Goal: Task Accomplishment & Management: Complete application form

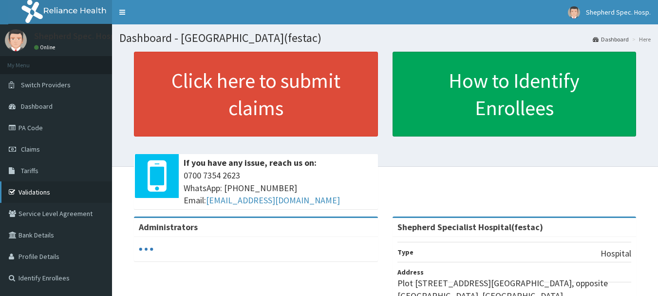
click at [45, 188] on link "Validations" at bounding box center [56, 191] width 112 height 21
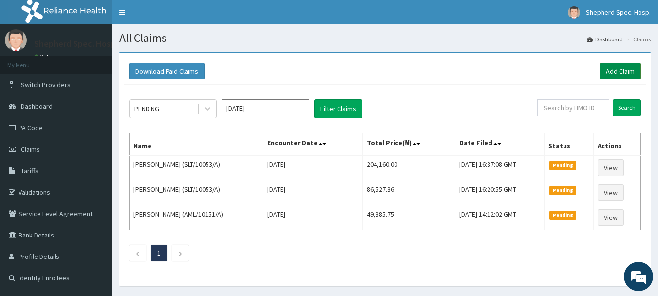
click at [613, 75] on link "Add Claim" at bounding box center [620, 71] width 41 height 17
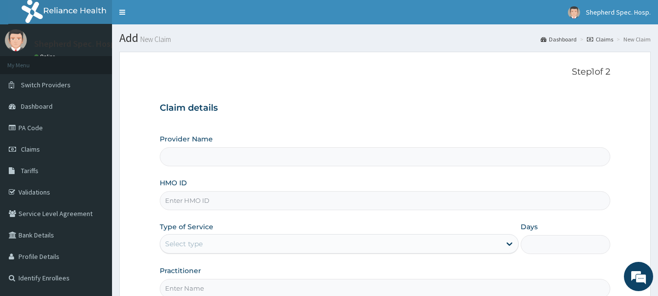
drag, startPoint x: 0, startPoint y: 0, endPoint x: 244, endPoint y: 194, distance: 311.7
click at [244, 194] on input "HMO ID" at bounding box center [385, 200] width 451 height 19
type input "Shepherd Specialist Hospital(festac)"
paste input "HST/10222/A"
type input "HST/10222/A"
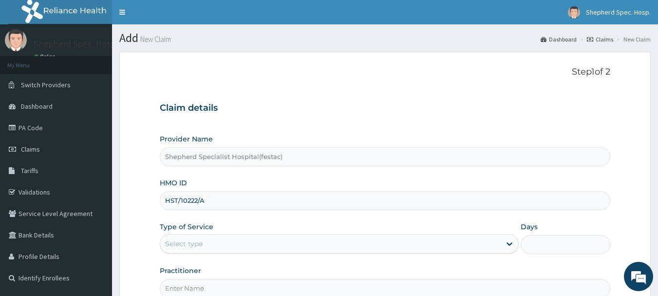
drag, startPoint x: 309, startPoint y: 93, endPoint x: 299, endPoint y: 153, distance: 61.2
click at [309, 93] on div "Step 1 of 2 Claim details Provider Name Shepherd Specialist Hospital(festac) HM…" at bounding box center [385, 182] width 451 height 231
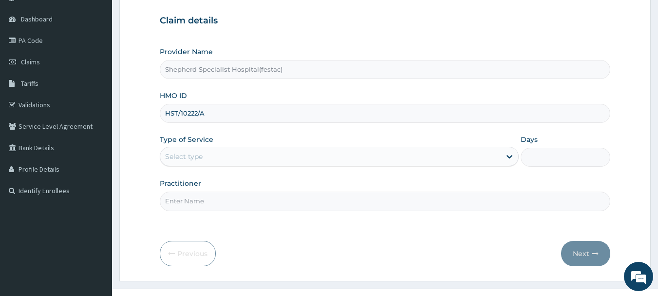
scroll to position [105, 0]
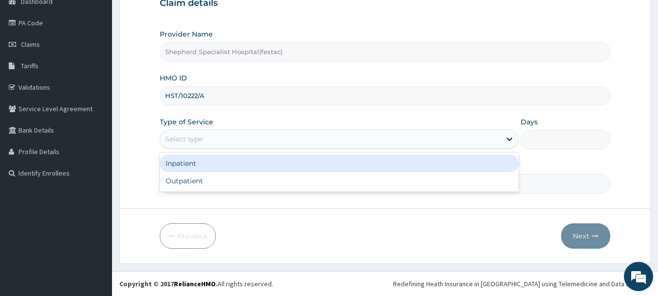
click at [280, 137] on div "Select type" at bounding box center [330, 139] width 341 height 16
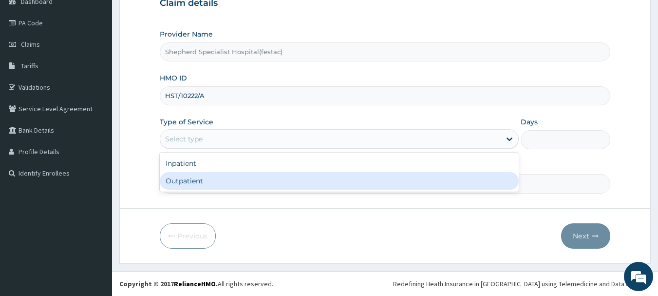
click at [254, 180] on div "Outpatient" at bounding box center [339, 181] width 359 height 18
type input "1"
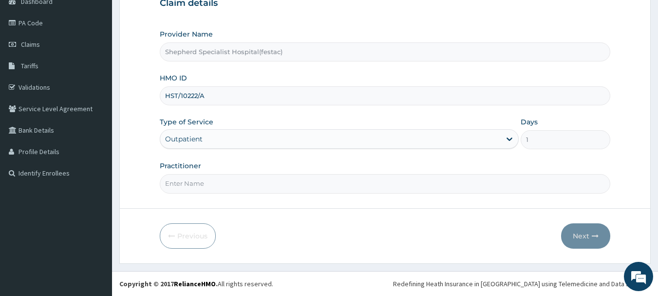
click at [257, 185] on input "Practitioner" at bounding box center [385, 183] width 451 height 19
type input "DR CHRIS"
click at [591, 248] on button "Next" at bounding box center [585, 235] width 49 height 25
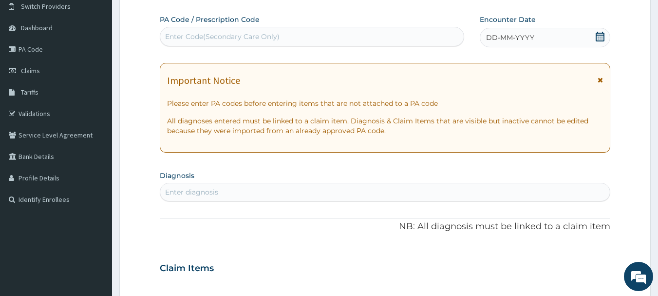
scroll to position [56, 0]
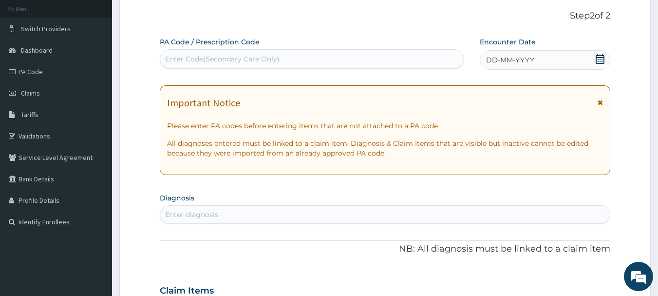
click at [335, 216] on div "Enter diagnosis" at bounding box center [385, 215] width 450 height 16
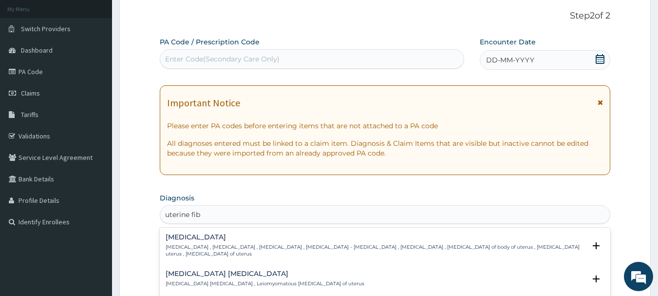
type input "uterine fibr"
click at [245, 242] on div "Uterine leiomyoma Uterine leiomyoma , Uterine fibroid , Uterine fibroids , Uter…" at bounding box center [376, 245] width 421 height 24
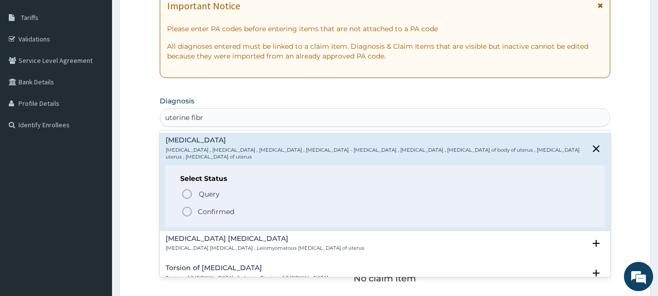
scroll to position [153, 0]
click at [186, 205] on icon "status option filled" at bounding box center [187, 211] width 12 height 12
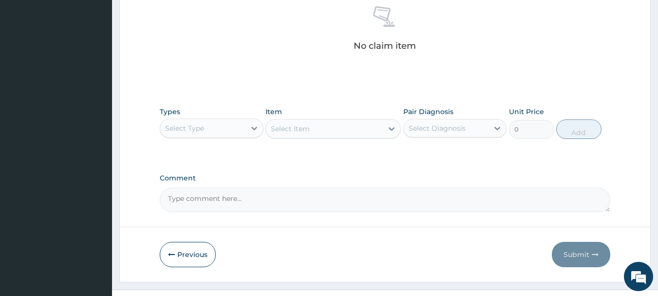
scroll to position [397, 0]
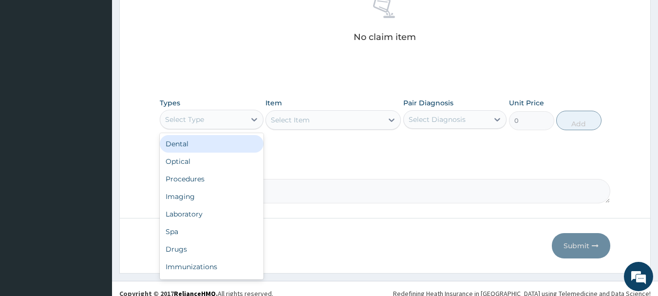
click at [206, 119] on div "Select Type" at bounding box center [202, 120] width 85 height 16
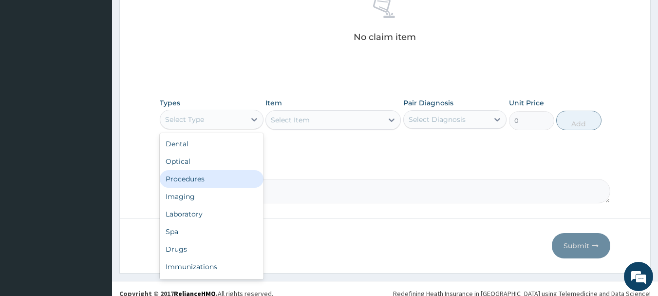
click at [200, 177] on div "Procedures" at bounding box center [212, 179] width 104 height 18
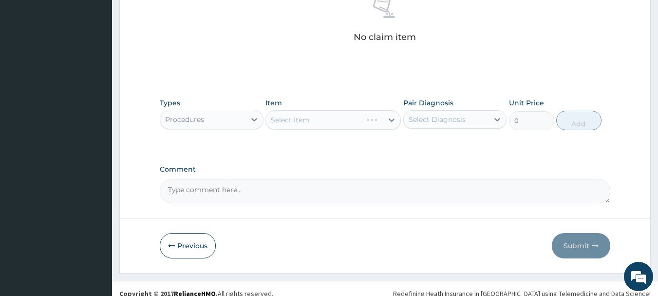
click at [324, 128] on div "Select Item" at bounding box center [333, 119] width 135 height 19
click at [323, 125] on div "Select Item" at bounding box center [333, 119] width 135 height 19
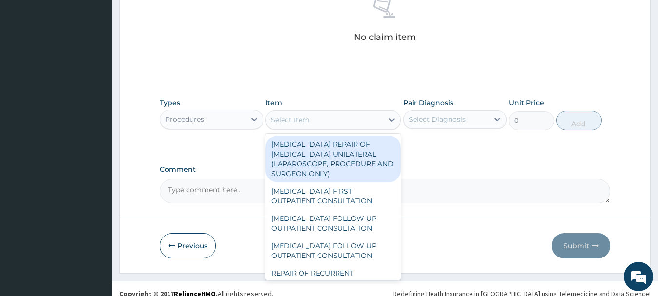
click at [323, 125] on div "Select Item" at bounding box center [324, 120] width 117 height 16
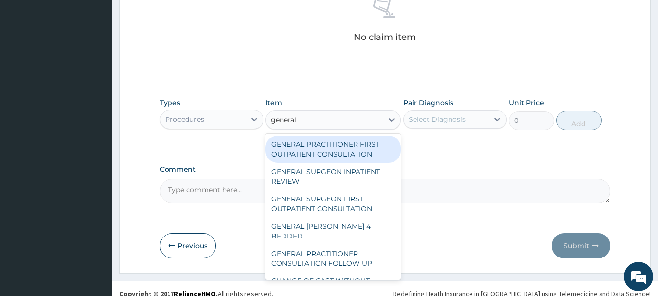
type input "general"
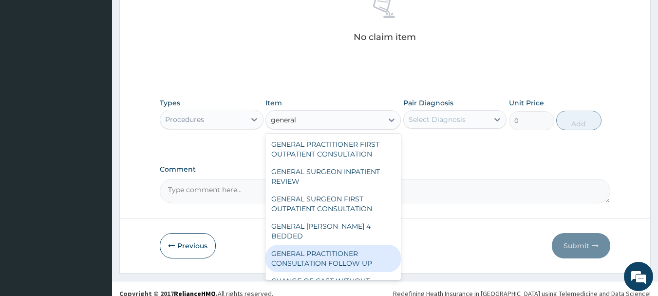
click at [347, 246] on div "GENERAL PRACTITIONER CONSULTATION FOLLOW UP" at bounding box center [333, 258] width 135 height 27
type input "2250"
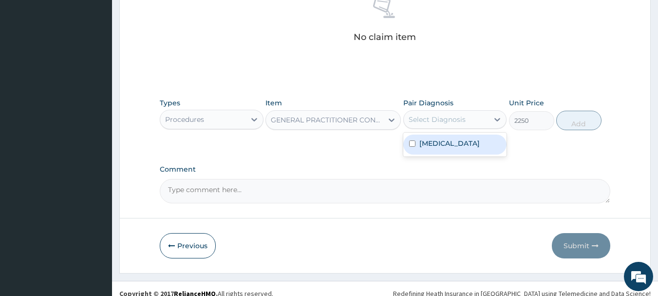
click at [449, 124] on div "Select Diagnosis" at bounding box center [437, 120] width 57 height 10
click at [444, 153] on div "Uterine leiomyoma" at bounding box center [455, 144] width 104 height 20
checkbox input "true"
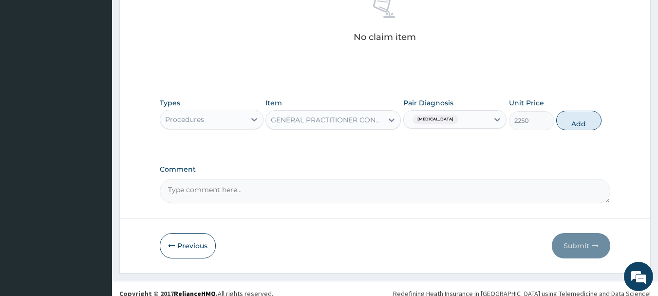
click at [595, 114] on button "Add" at bounding box center [578, 120] width 45 height 19
type input "0"
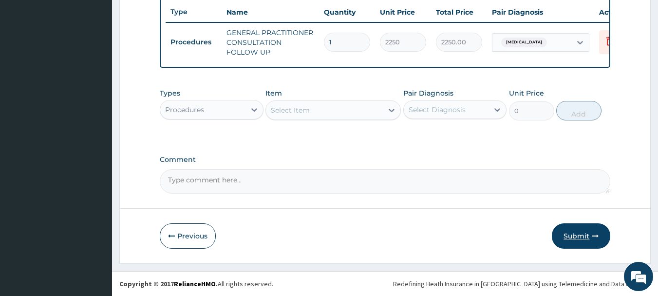
click at [592, 243] on button "Submit" at bounding box center [581, 235] width 58 height 25
click at [587, 235] on button "Submit" at bounding box center [581, 235] width 58 height 25
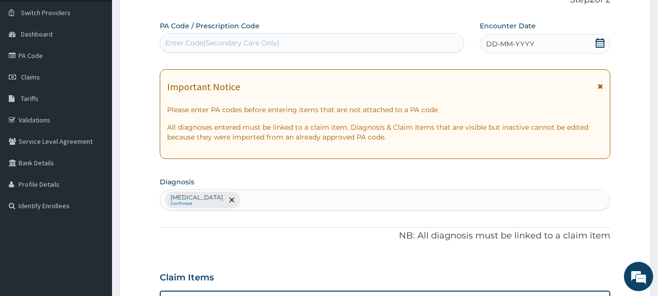
scroll to position [32, 0]
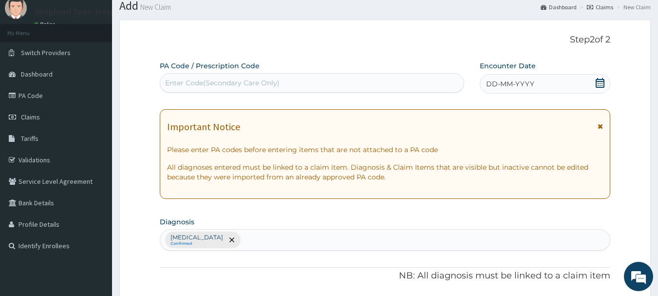
click at [595, 81] on icon at bounding box center [600, 83] width 10 height 10
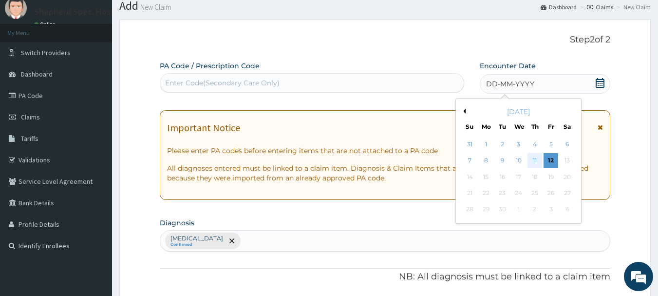
click at [534, 159] on div "11" at bounding box center [535, 160] width 15 height 15
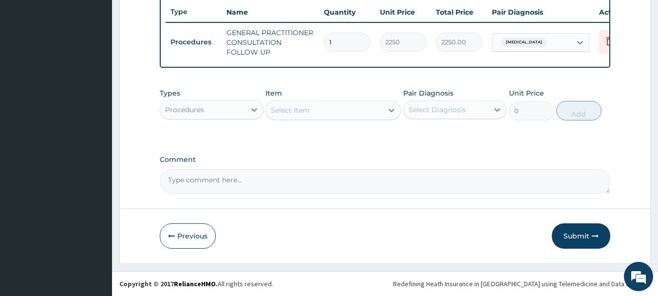
click at [584, 232] on button "Submit" at bounding box center [581, 235] width 58 height 25
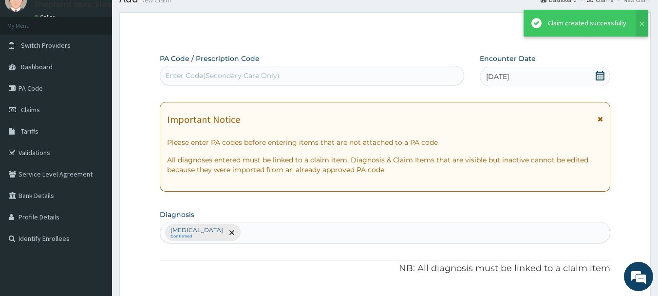
scroll to position [373, 0]
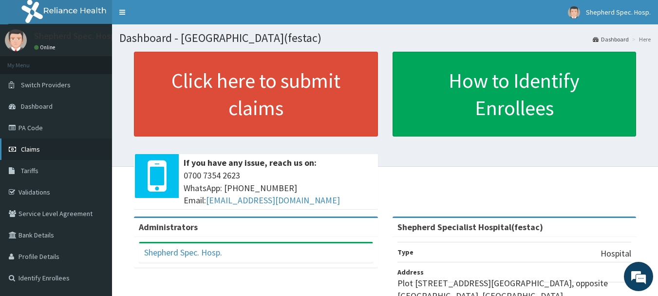
click at [69, 143] on link "Claims" at bounding box center [56, 148] width 112 height 21
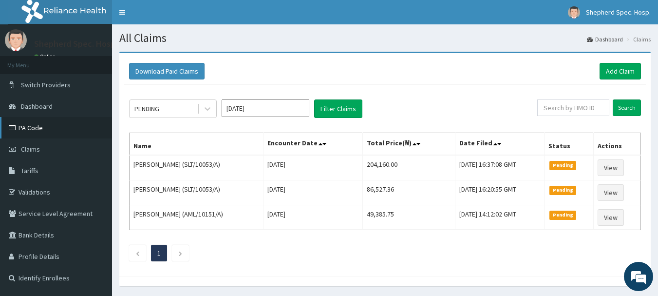
click at [53, 127] on link "PA Code" at bounding box center [56, 127] width 112 height 21
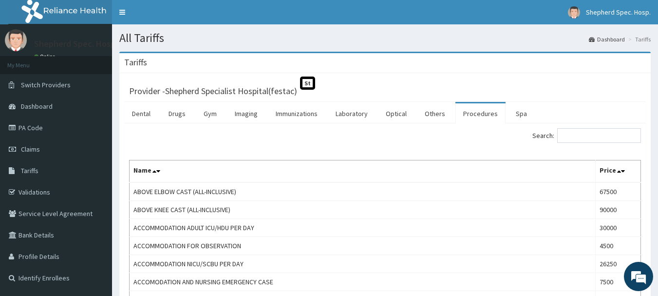
click at [589, 135] on input "Search:" at bounding box center [599, 135] width 84 height 15
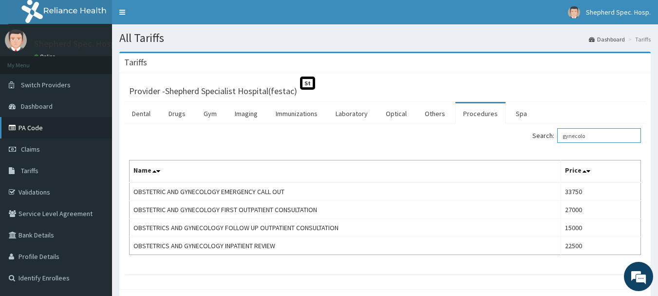
type input "gynecolo"
click at [59, 126] on link "PA Code" at bounding box center [56, 127] width 112 height 21
